Goal: Task Accomplishment & Management: Use online tool/utility

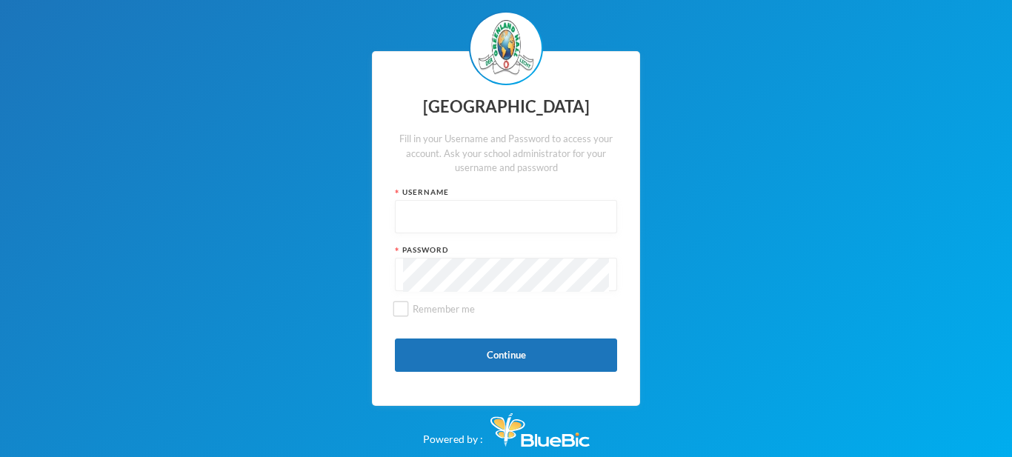
click at [424, 229] on input "text" at bounding box center [506, 217] width 206 height 33
type input "glh25s15"
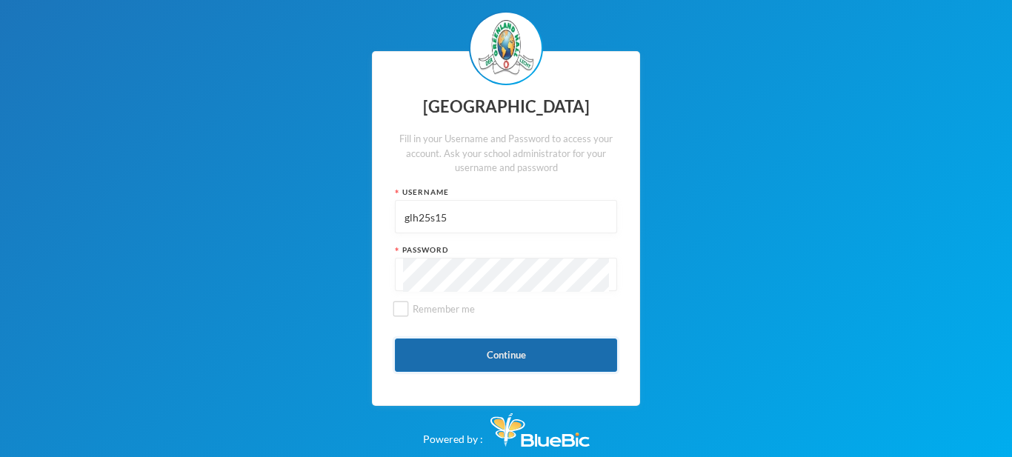
click at [456, 348] on button "Continue" at bounding box center [506, 355] width 222 height 33
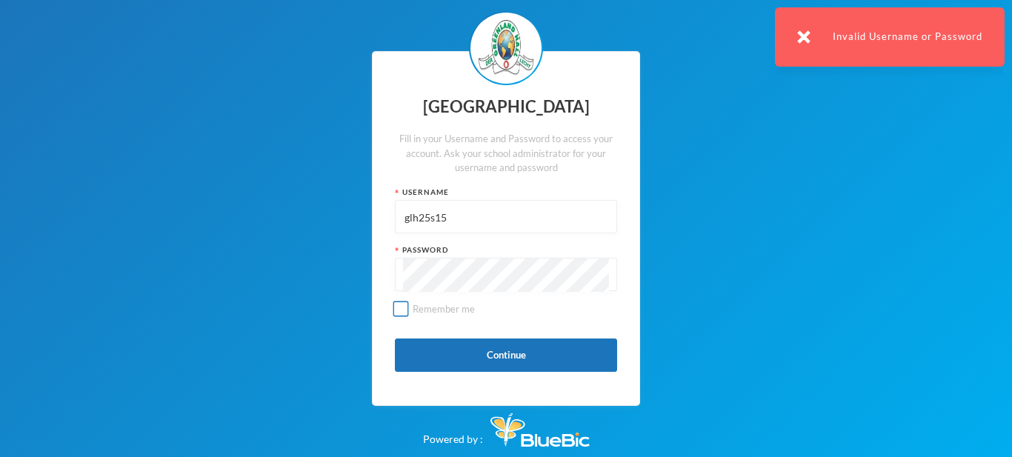
click at [400, 313] on input "Remember me" at bounding box center [401, 310] width 16 height 16
click at [404, 312] on input "Remember me" at bounding box center [401, 310] width 16 height 16
checkbox input "false"
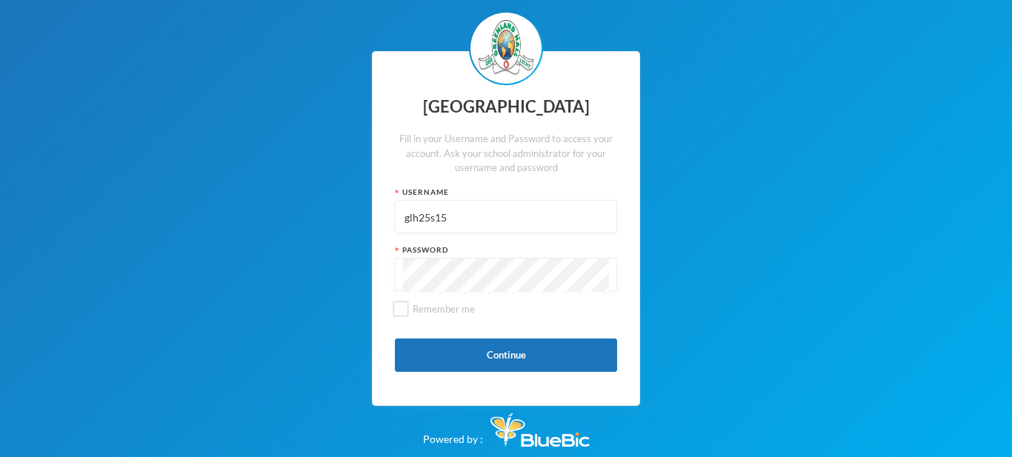
drag, startPoint x: 438, startPoint y: 214, endPoint x: 448, endPoint y: 216, distance: 10.6
click at [448, 216] on input "glh25s15" at bounding box center [506, 217] width 206 height 33
type input "glh25s029"
click at [428, 348] on button "Continue" at bounding box center [506, 355] width 222 height 33
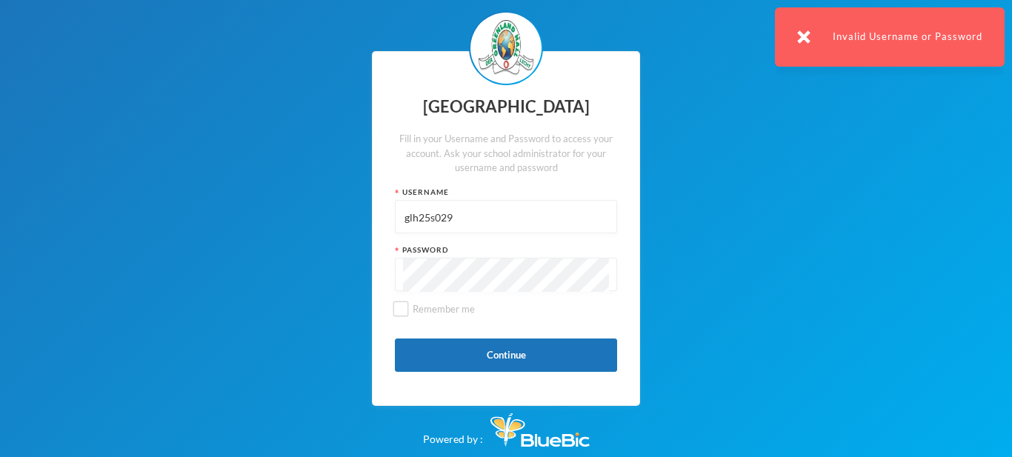
click at [805, 50] on div "Invalid Username or Password" at bounding box center [890, 36] width 230 height 59
